Goal: Task Accomplishment & Management: Use online tool/utility

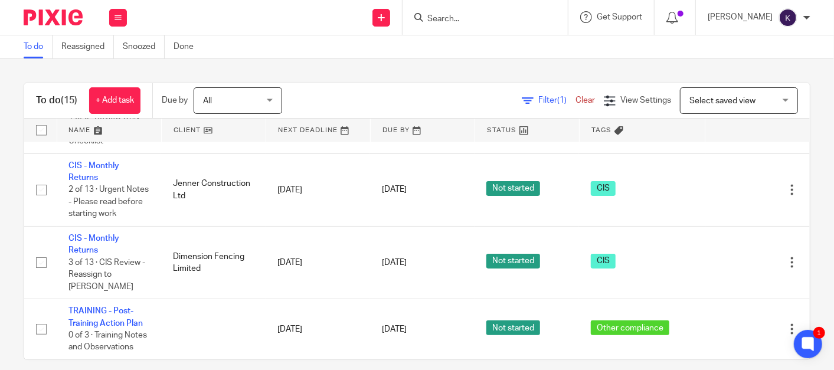
scroll to position [963, 0]
click at [509, 15] on input "Search" at bounding box center [479, 19] width 106 height 11
type input "r"
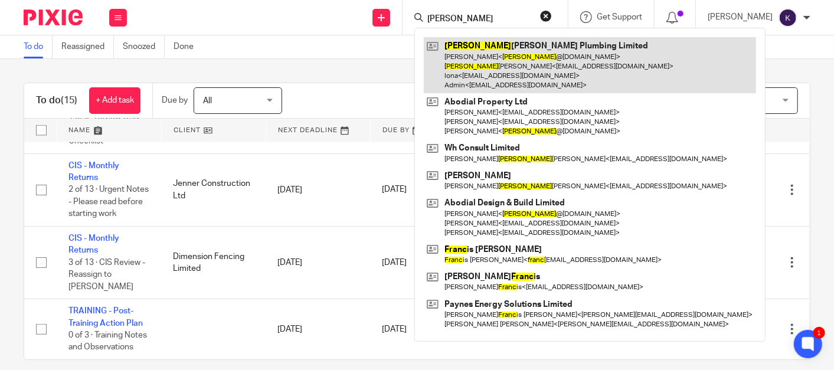
type input "frank"
click at [508, 59] on link at bounding box center [590, 65] width 332 height 56
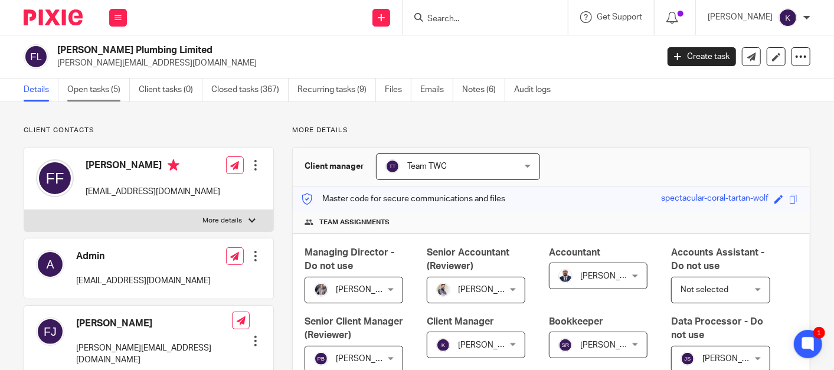
click at [109, 78] on link "Open tasks (5)" at bounding box center [98, 89] width 63 height 23
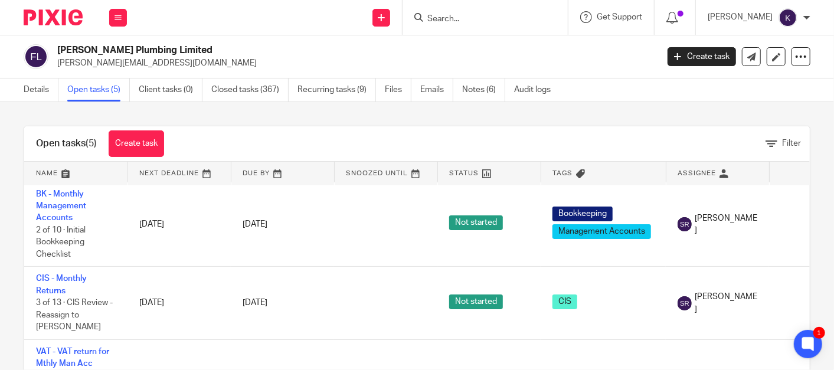
scroll to position [149, 0]
click at [433, 91] on link "Emails" at bounding box center [436, 89] width 33 height 23
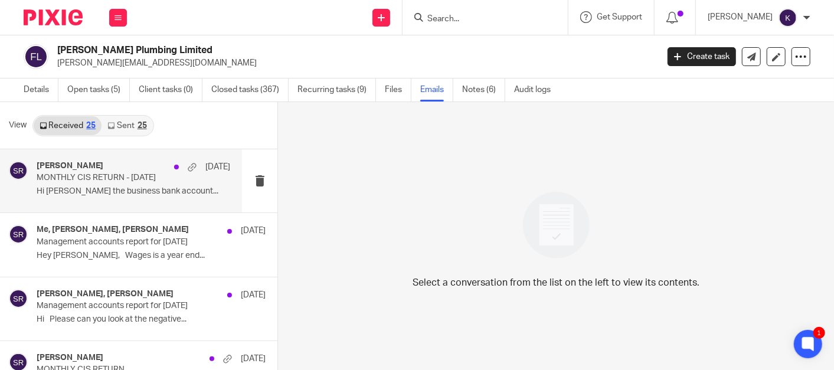
click at [82, 181] on p "MONTHLY CIS RETURN - [DATE]" at bounding box center [114, 178] width 155 height 10
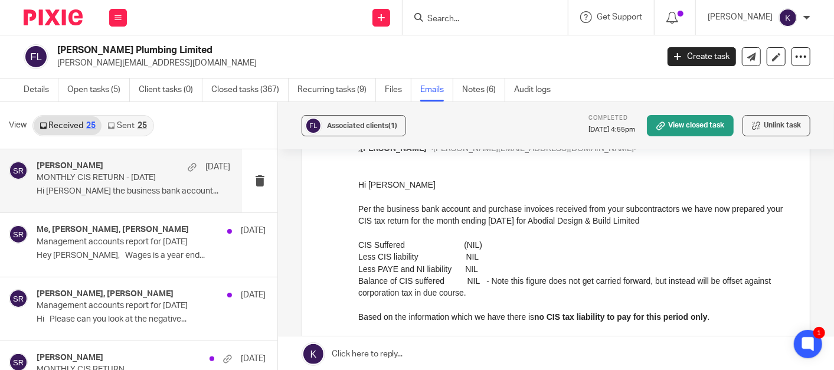
scroll to position [99, 0]
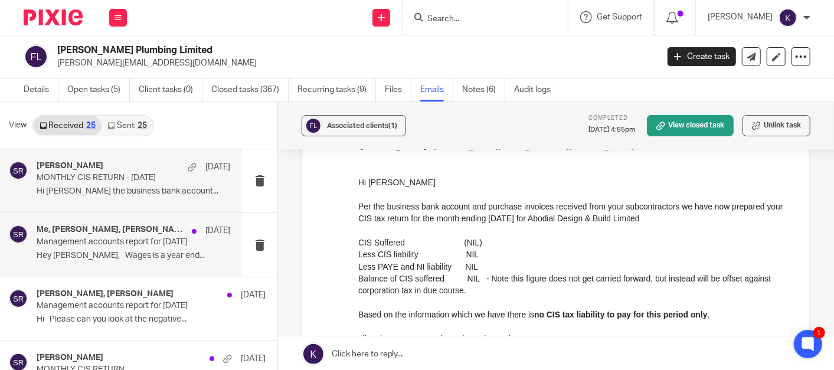
click at [93, 257] on p "Hey Aaron, Wages is a year end..." at bounding box center [134, 256] width 194 height 10
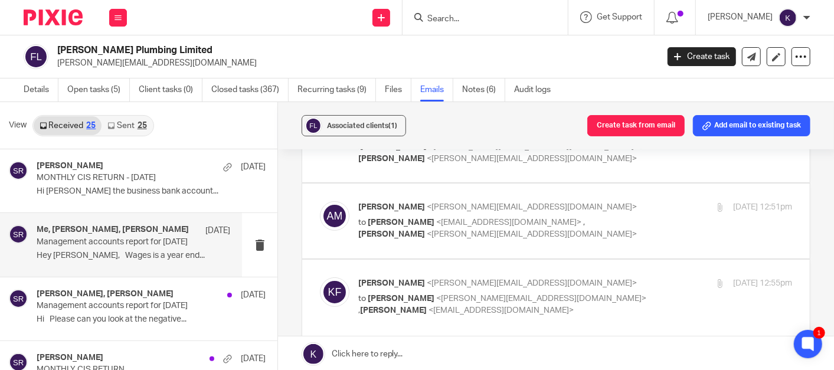
click at [116, 235] on div "Me, Aaron Mcleish, Said Rahim 15 Aug" at bounding box center [134, 231] width 194 height 12
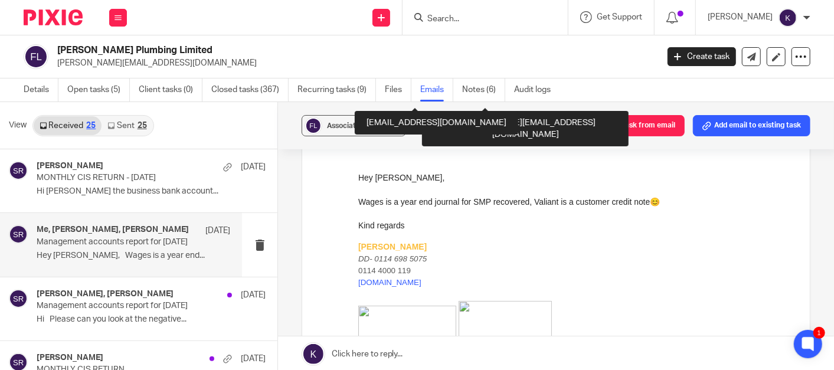
scroll to position [336, 0]
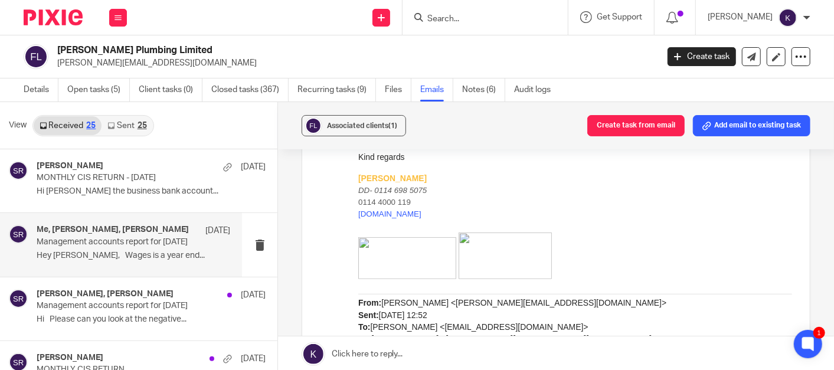
click at [131, 124] on link "Sent 25" at bounding box center [126, 125] width 51 height 19
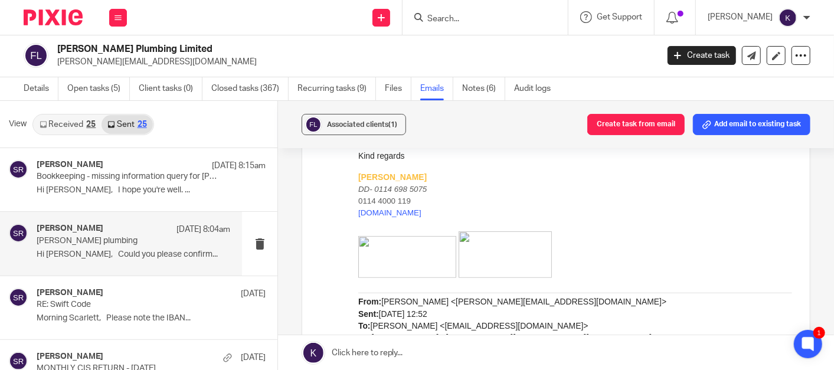
scroll to position [0, 0]
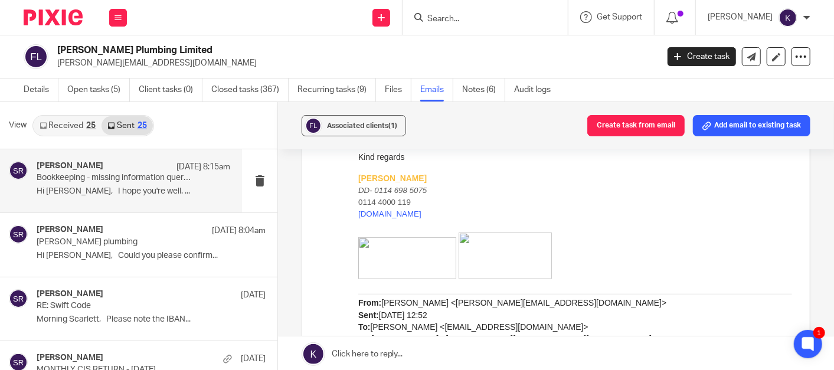
click at [156, 189] on p "Hi Scarlett, I hope you're well. ..." at bounding box center [134, 191] width 194 height 10
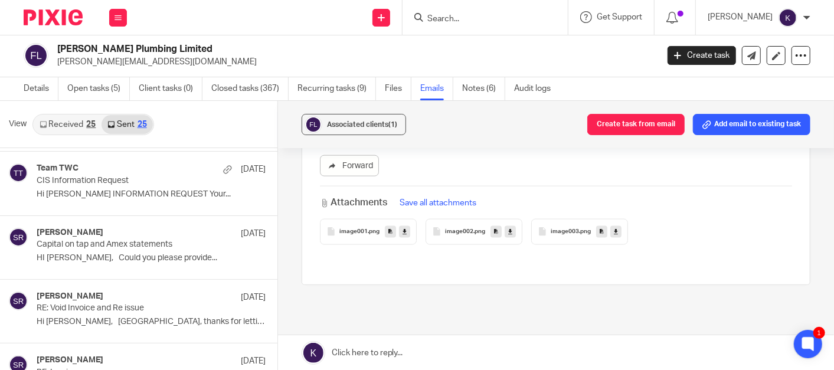
scroll to position [427, 0]
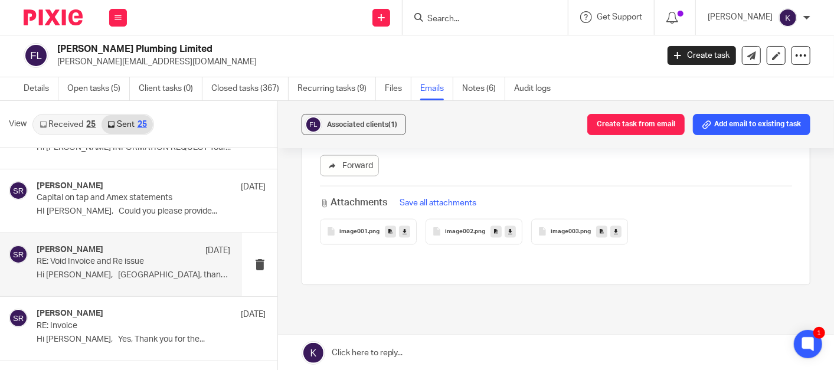
click at [116, 263] on p "RE: Void Invoice and Re issue" at bounding box center [114, 262] width 155 height 10
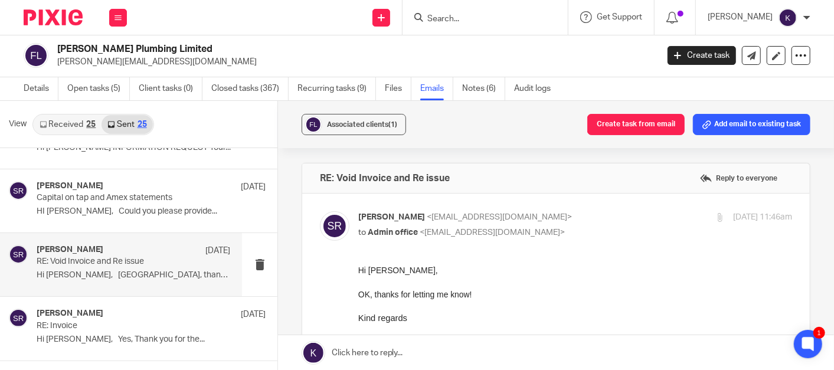
scroll to position [0, 0]
click at [55, 134] on div "View Received 25 Sent 25" at bounding box center [138, 124] width 277 height 47
click at [70, 125] on link "Received 25" at bounding box center [68, 124] width 68 height 19
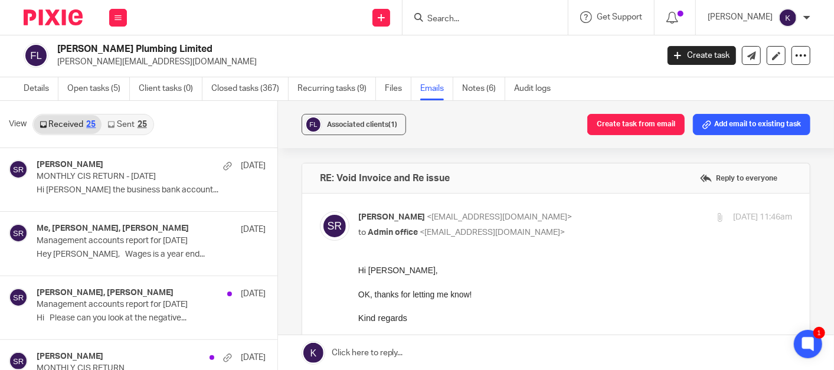
click at [117, 116] on link "Sent 25" at bounding box center [126, 124] width 51 height 19
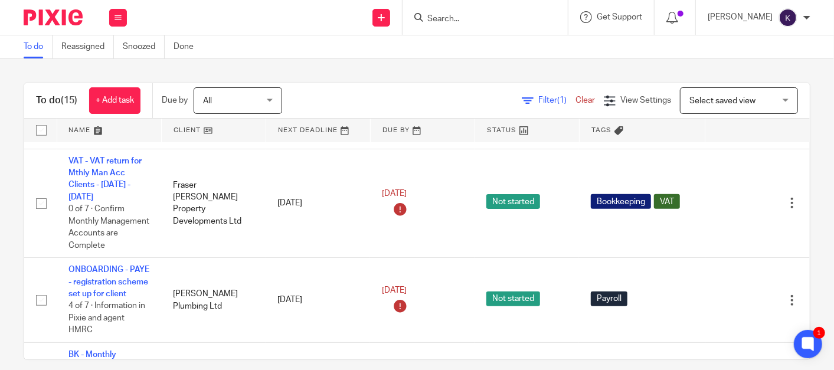
scroll to position [466, 0]
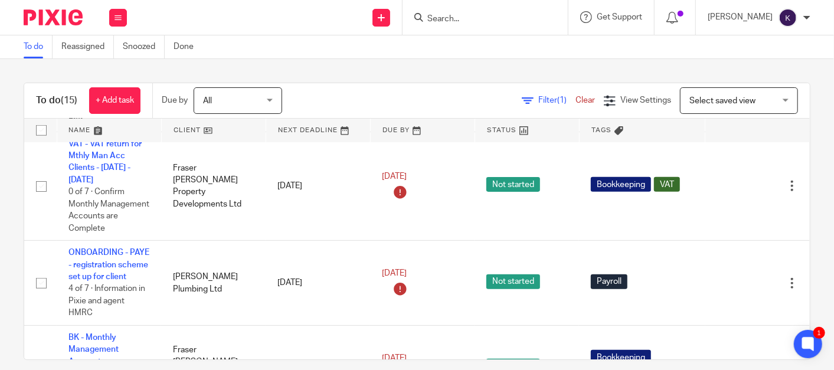
click at [497, 18] on input "Search" at bounding box center [479, 19] width 106 height 11
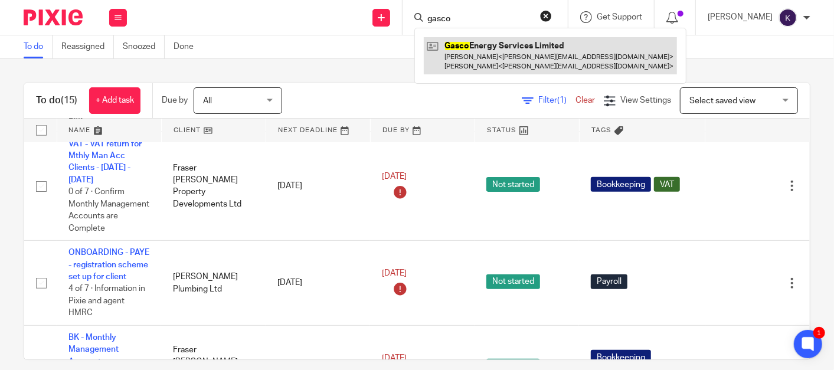
type input "gasco"
click at [518, 58] on link at bounding box center [550, 55] width 253 height 37
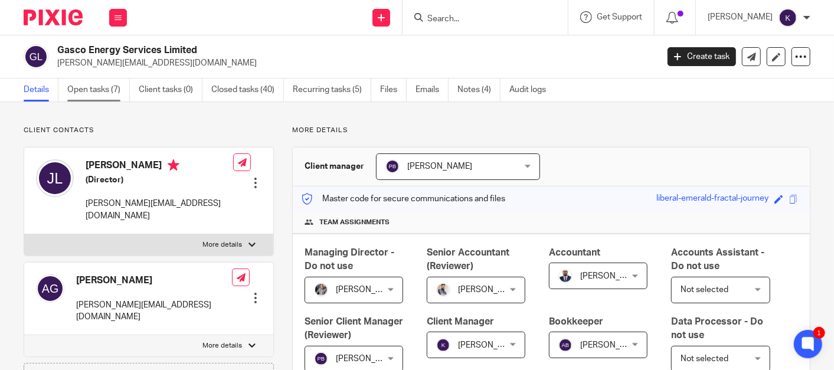
click at [87, 99] on link "Open tasks (7)" at bounding box center [98, 89] width 63 height 23
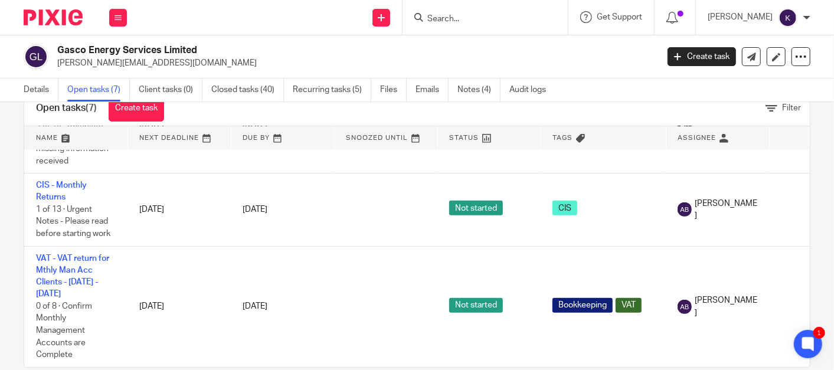
scroll to position [55, 0]
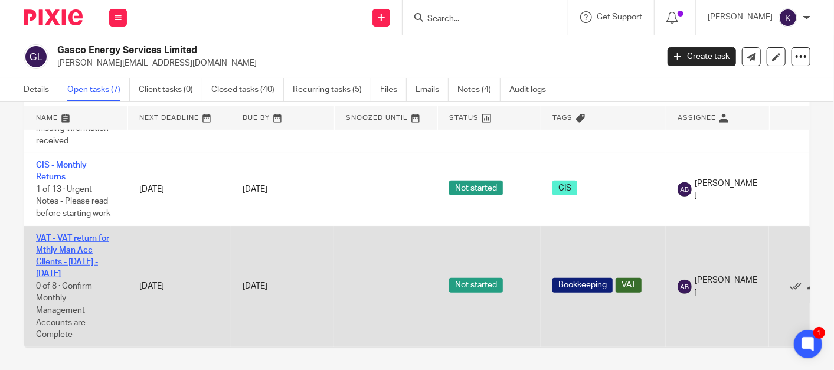
click at [70, 238] on link "VAT - VAT return for Mthly Man Acc Clients - [DATE] - [DATE]" at bounding box center [72, 256] width 73 height 44
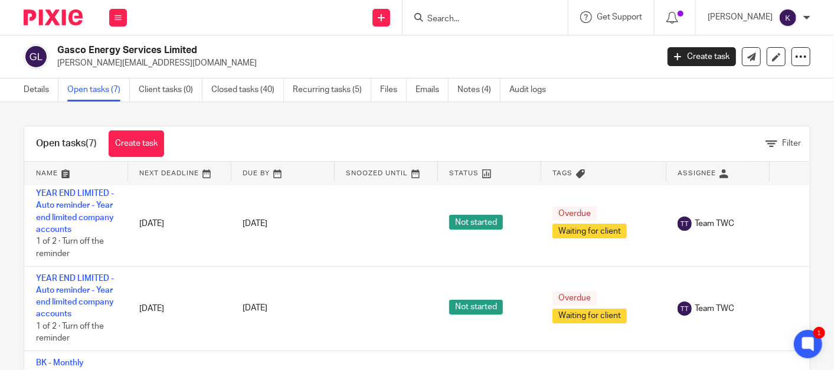
scroll to position [309, 0]
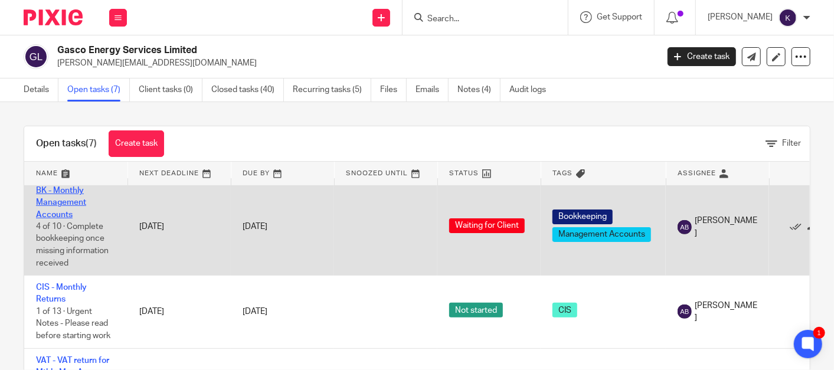
click at [53, 199] on link "BK - Monthly Management Accounts" at bounding box center [61, 202] width 50 height 32
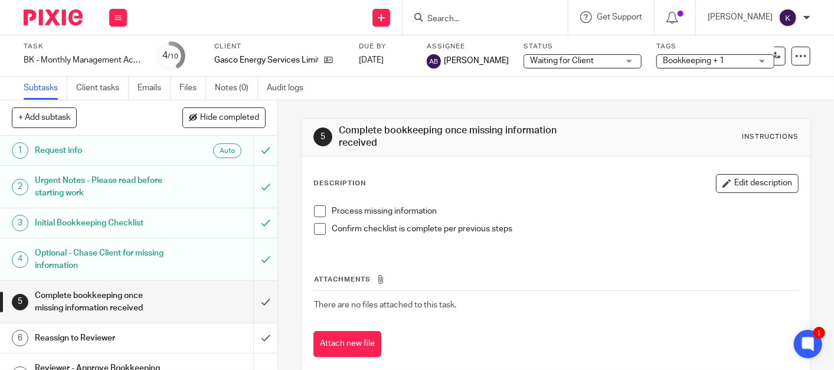
click h1 "Initial Bookkeeping Checklist"
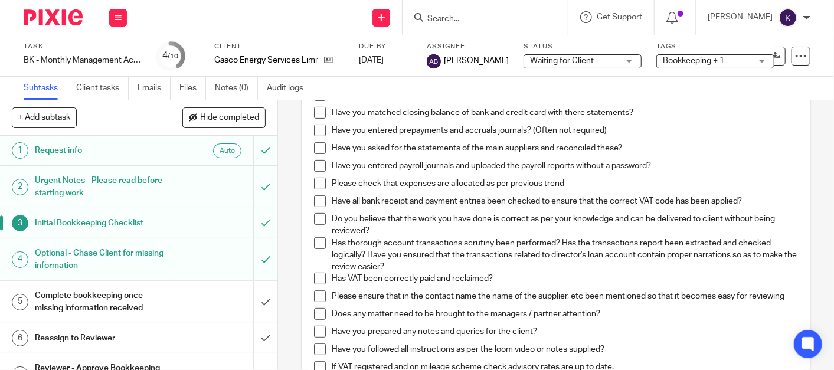
scroll to position [242, 0]
click at [138, 148] on h1 "Request info" at bounding box center [104, 151] width 138 height 18
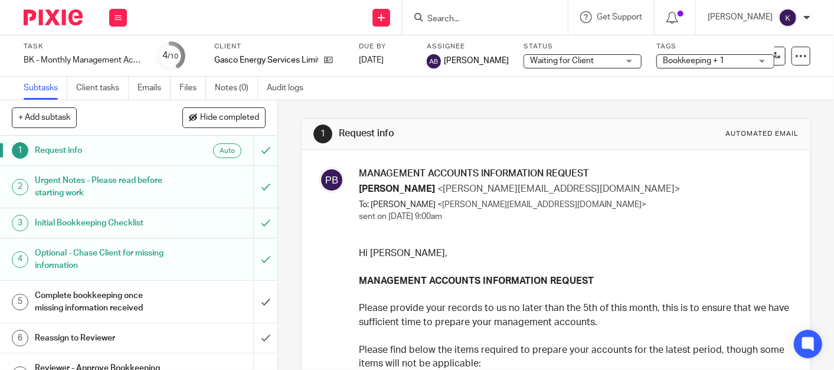
scroll to position [76, 0]
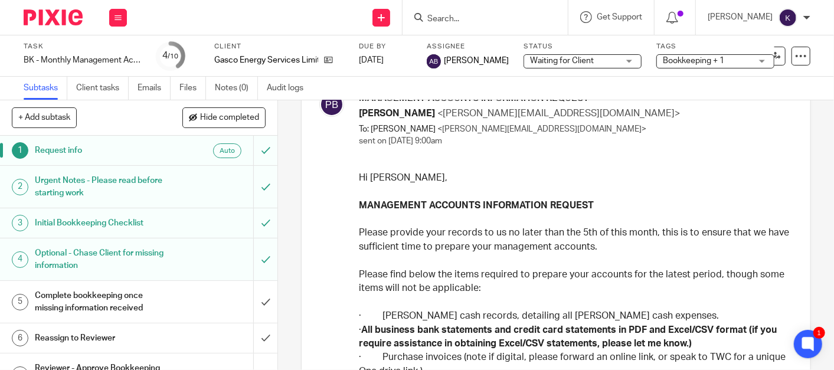
click at [133, 218] on h1 "Initial Bookkeeping Checklist" at bounding box center [104, 223] width 138 height 18
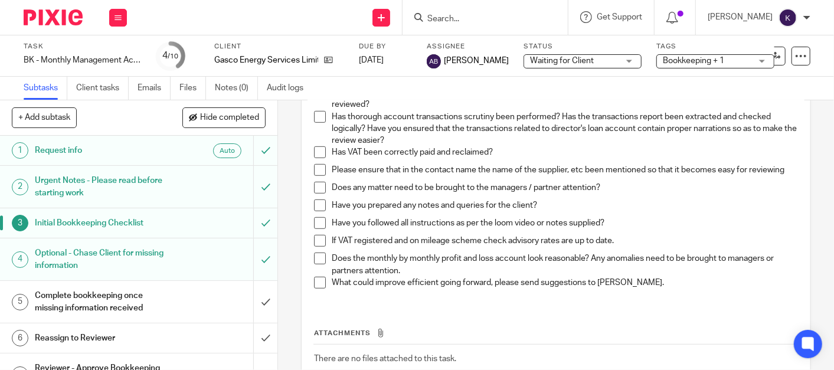
scroll to position [448, 0]
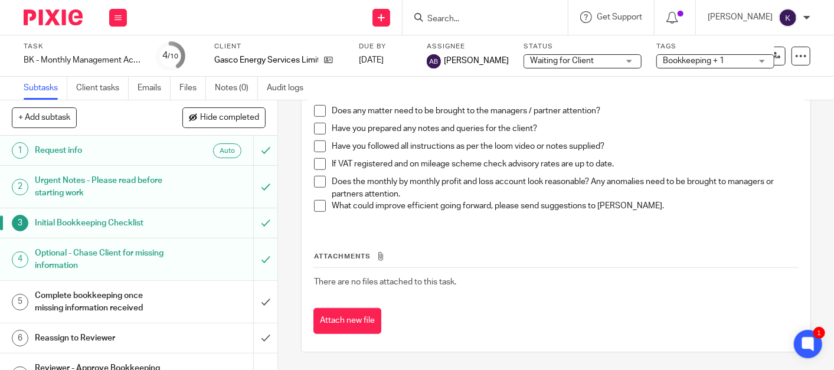
click at [100, 264] on h1 "Optional - Chase Client for missing information" at bounding box center [104, 259] width 138 height 30
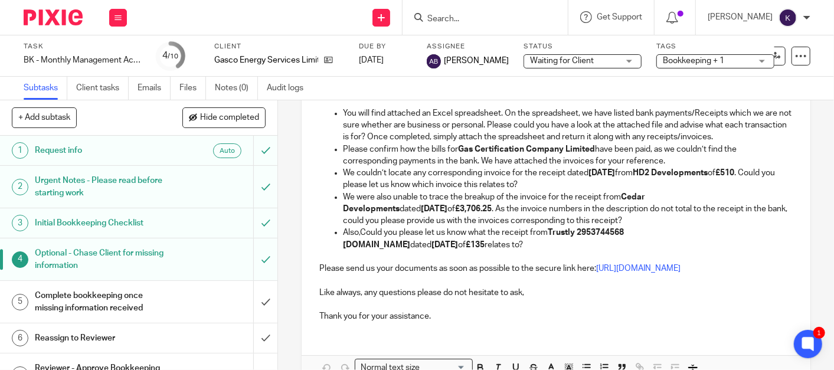
scroll to position [139, 0]
